Goal: Transaction & Acquisition: Purchase product/service

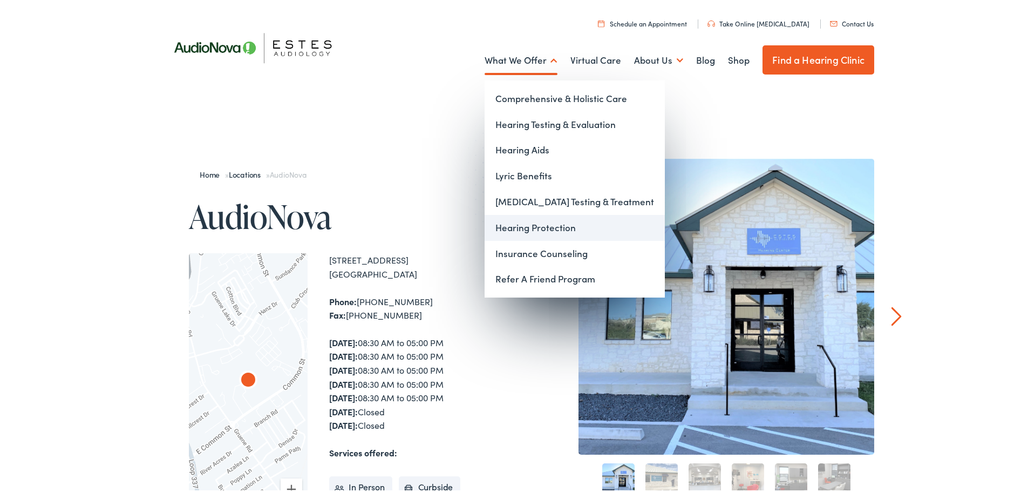
click at [524, 227] on link "Hearing Protection" at bounding box center [575, 226] width 180 height 26
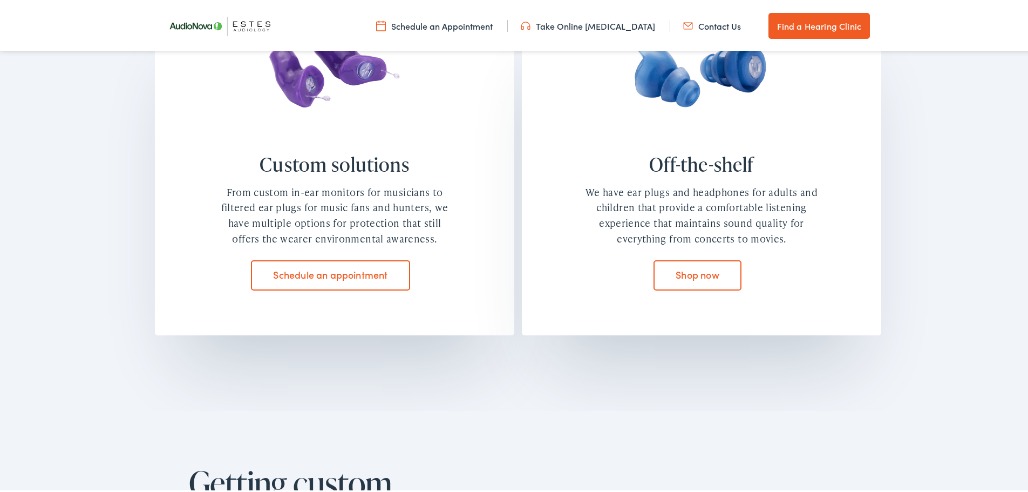
scroll to position [917, 0]
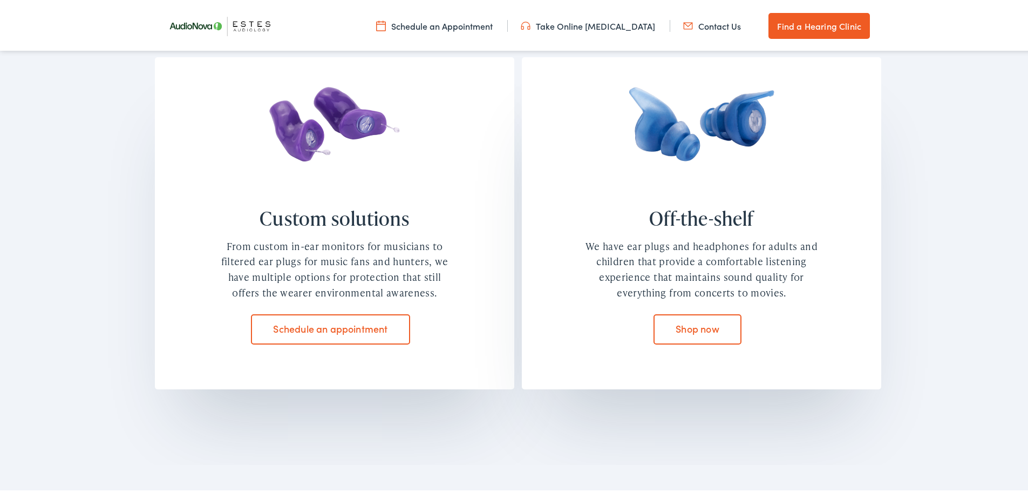
click at [686, 324] on link "Shop now" at bounding box center [698, 327] width 89 height 30
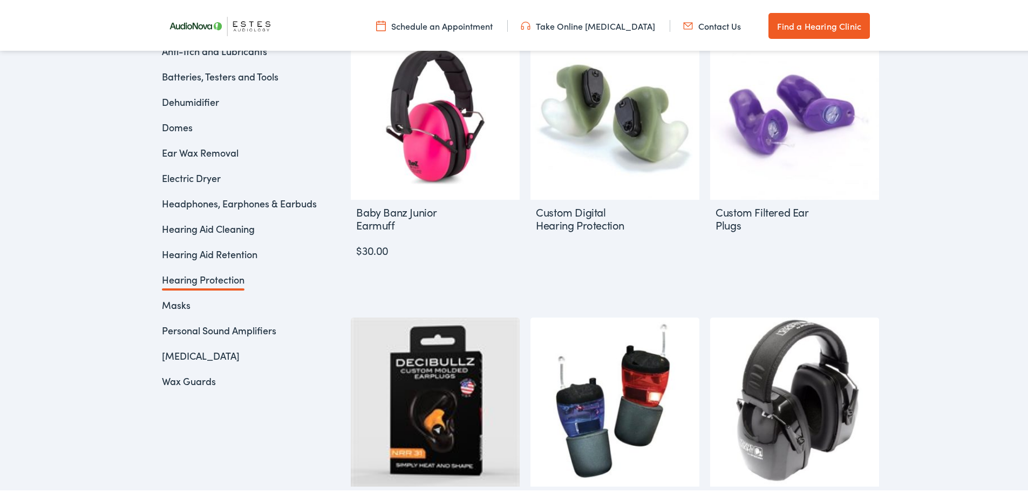
scroll to position [270, 0]
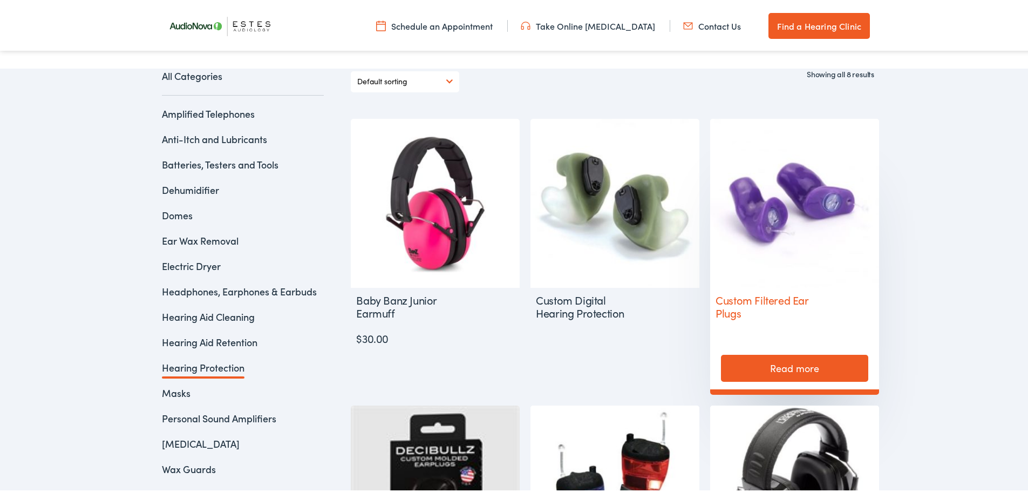
click at [745, 293] on h2 "Custom Filtered Ear Plugs" at bounding box center [767, 304] width 115 height 37
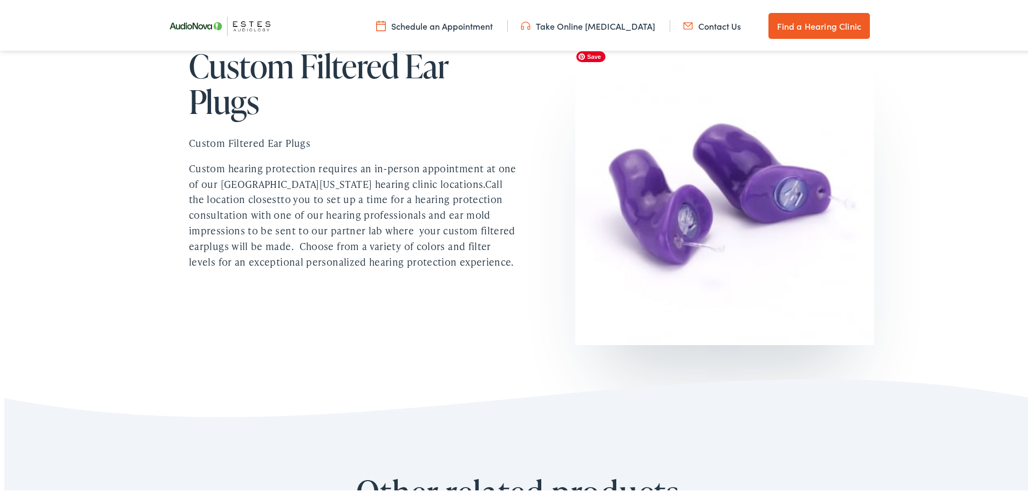
scroll to position [78, 0]
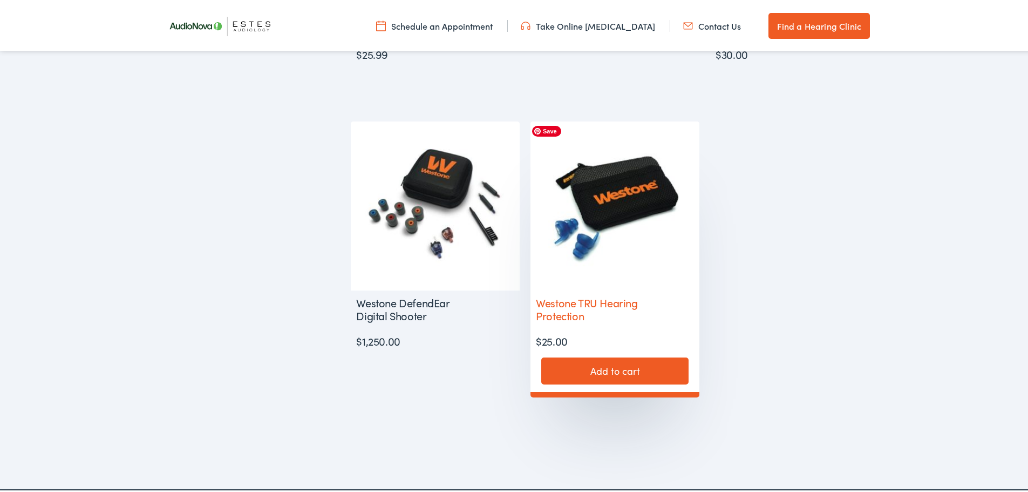
scroll to position [864, 0]
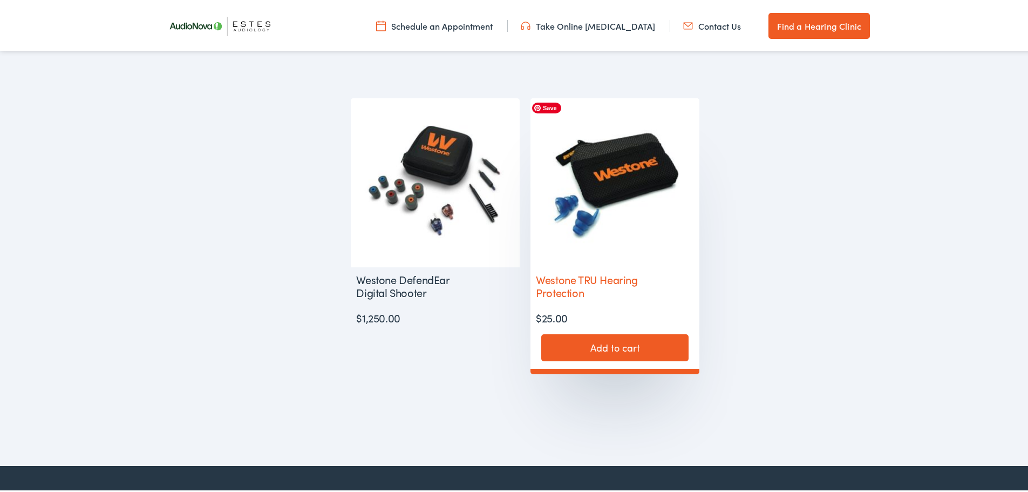
click at [611, 193] on img at bounding box center [615, 180] width 169 height 169
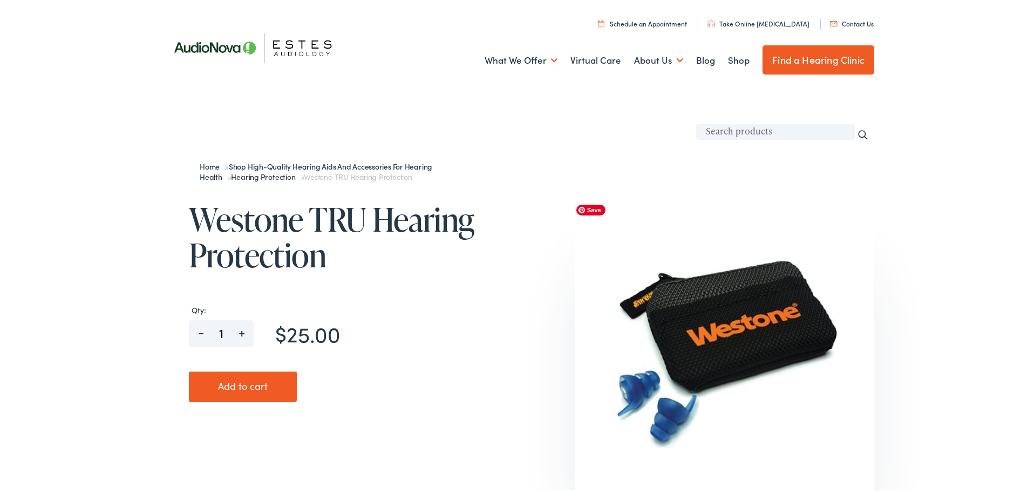
click at [706, 356] on img at bounding box center [724, 346] width 299 height 299
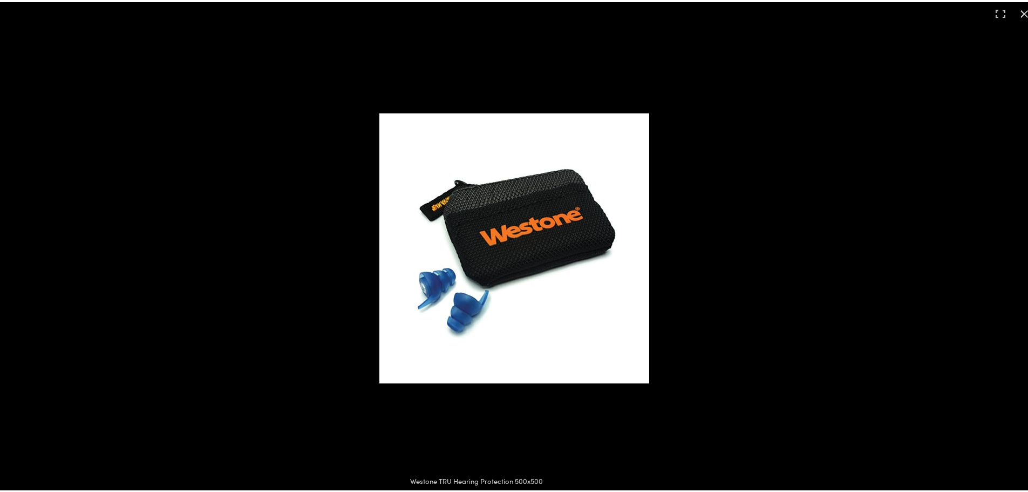
click at [273, 208] on div at bounding box center [518, 246] width 1036 height 492
